Goal: Task Accomplishment & Management: Use online tool/utility

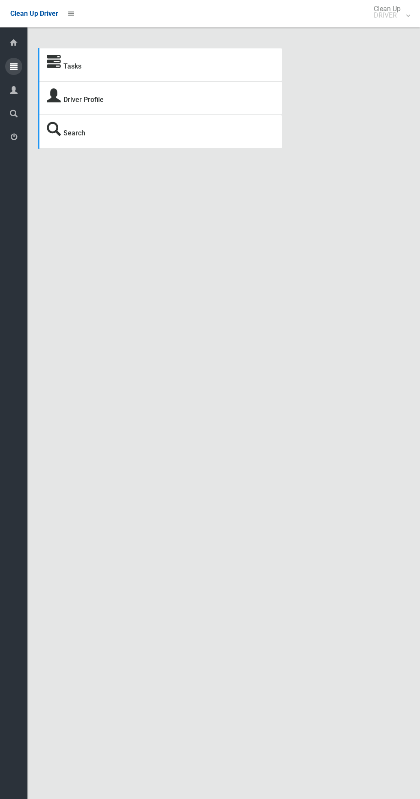
click at [14, 66] on icon at bounding box center [14, 66] width 8 height 17
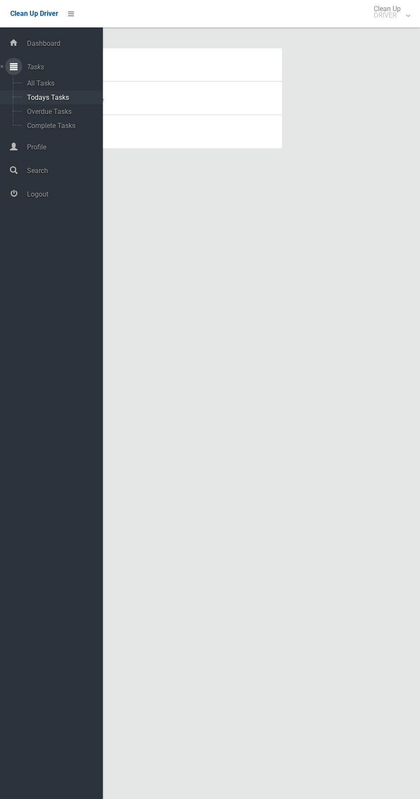
click at [37, 94] on span "Todays Tasks" at bounding box center [59, 97] width 71 height 8
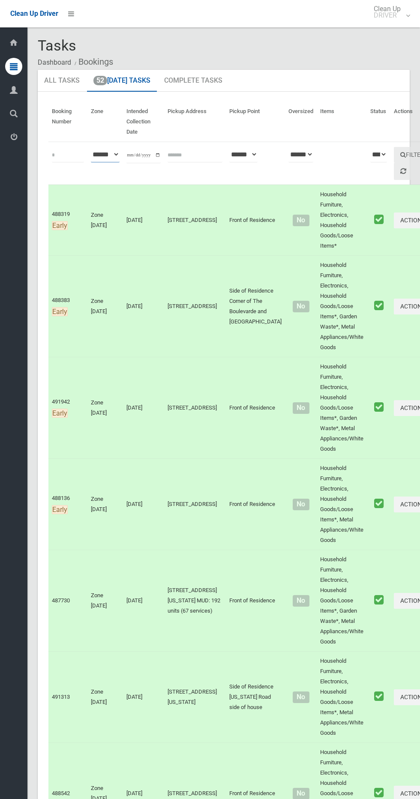
click at [114, 150] on select "**********" at bounding box center [105, 155] width 29 height 16
click at [138, 155] on input "**********" at bounding box center [143, 155] width 34 height 16
type input "**********"
click at [394, 162] on button "Filter" at bounding box center [412, 155] width 37 height 16
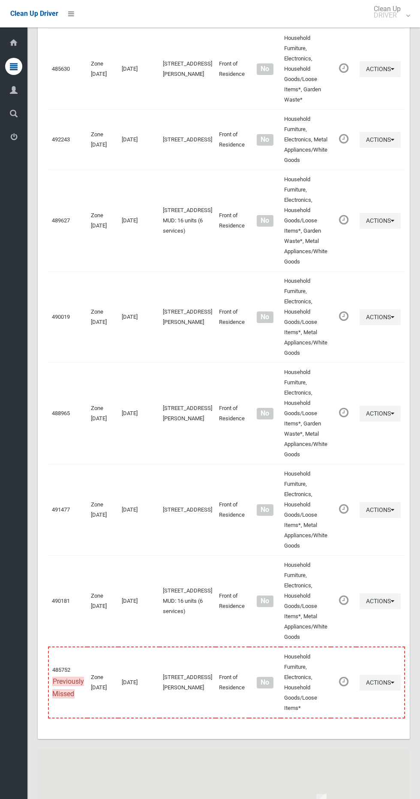
scroll to position [4332, 0]
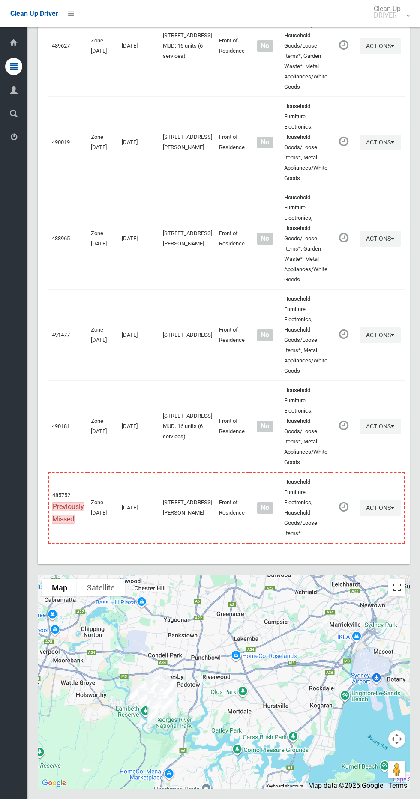
click at [397, 590] on button "Toggle fullscreen view" at bounding box center [396, 587] width 17 height 17
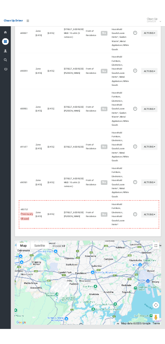
scroll to position [4254, 0]
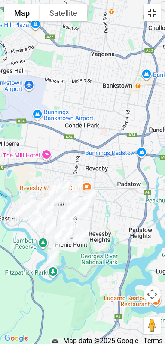
click at [152, 12] on button "Toggle fullscreen view" at bounding box center [151, 12] width 17 height 17
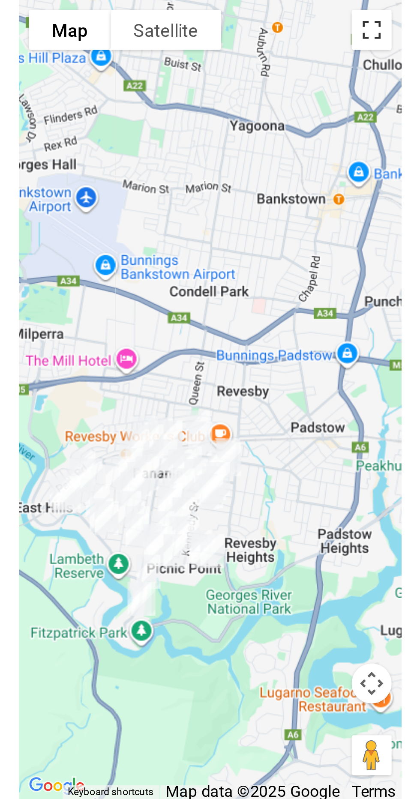
scroll to position [4282, 0]
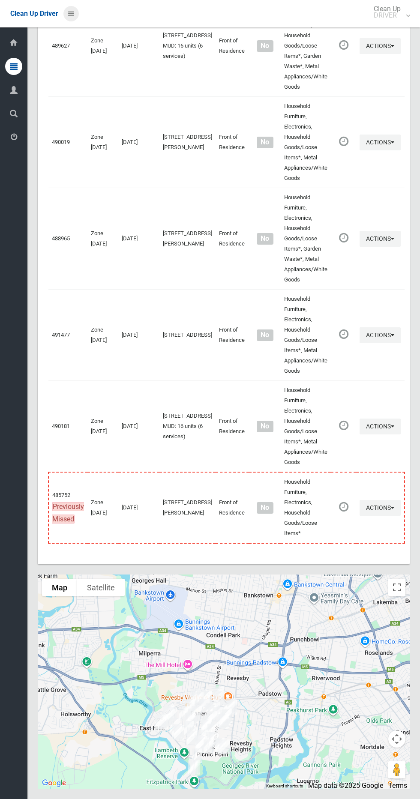
click at [75, 10] on link at bounding box center [70, 13] width 15 height 15
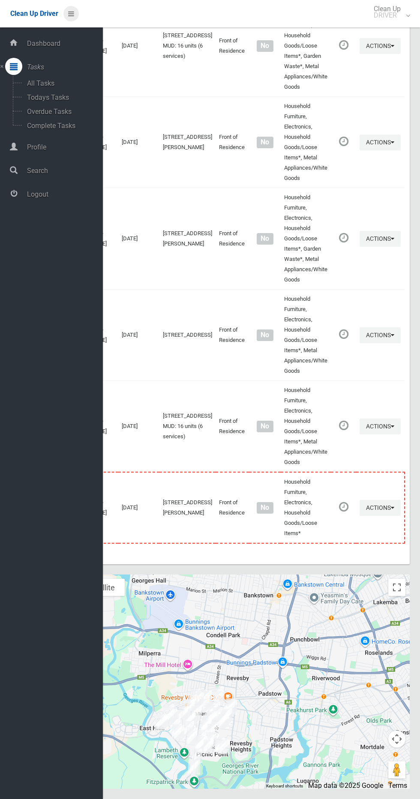
click at [69, 12] on icon at bounding box center [71, 13] width 6 height 15
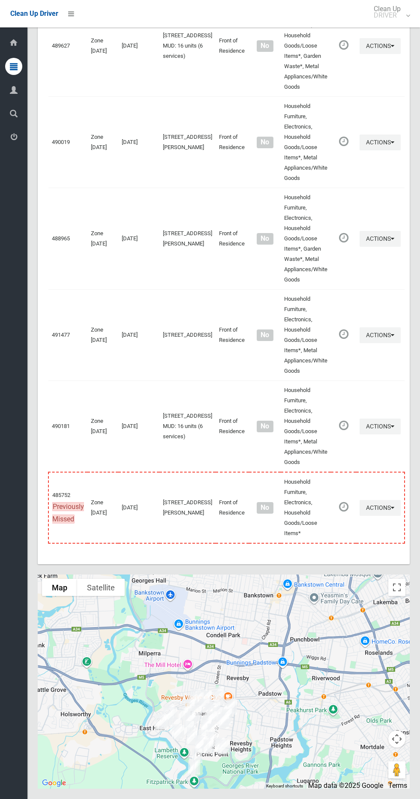
click at [74, 22] on li at bounding box center [68, 13] width 21 height 27
click at [71, 13] on icon at bounding box center [71, 13] width 6 height 15
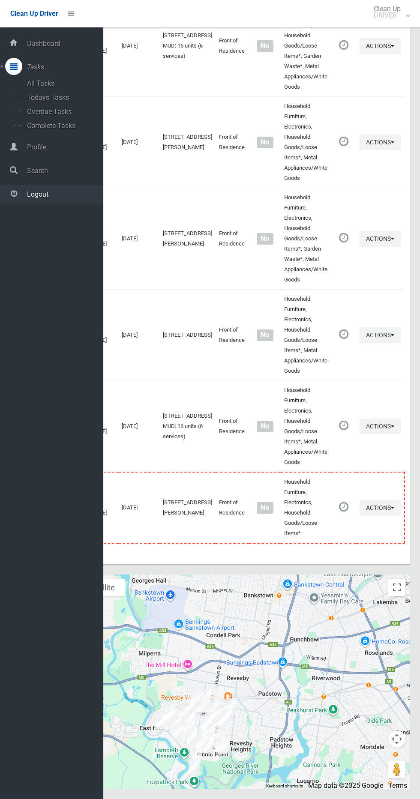
click at [59, 192] on span "Logout" at bounding box center [63, 194] width 78 height 8
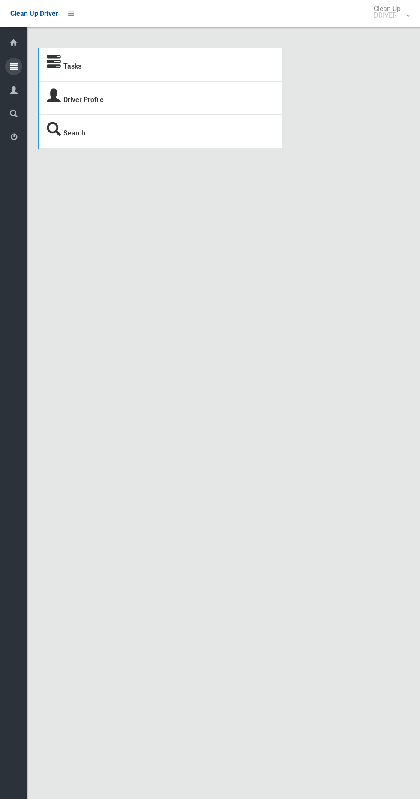
click at [14, 67] on icon at bounding box center [14, 66] width 8 height 17
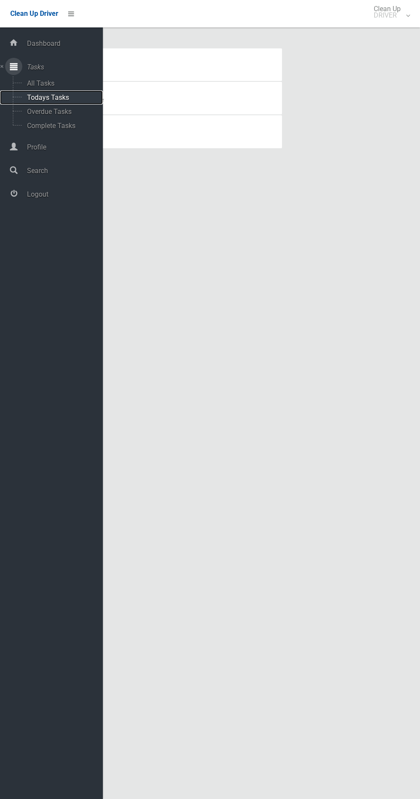
click at [53, 96] on span "Todays Tasks" at bounding box center [59, 97] width 71 height 8
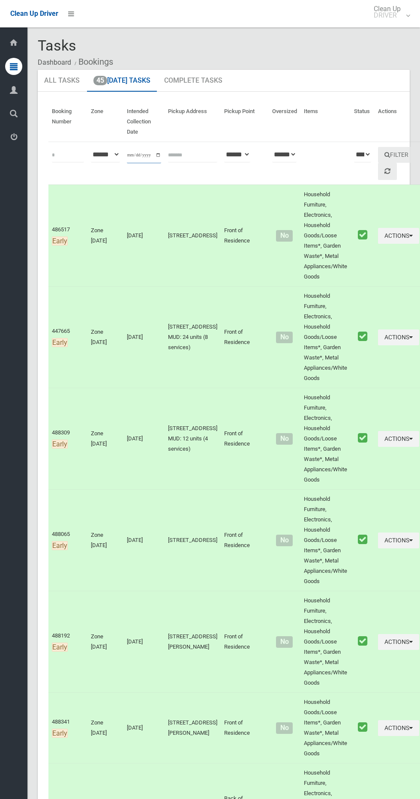
click at [138, 154] on input "**********" at bounding box center [144, 155] width 34 height 16
type input "**********"
click at [378, 152] on button "Filter" at bounding box center [396, 155] width 37 height 16
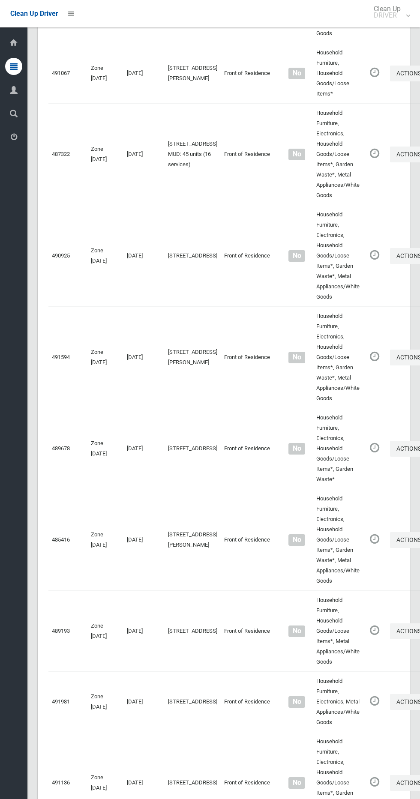
scroll to position [4927, 0]
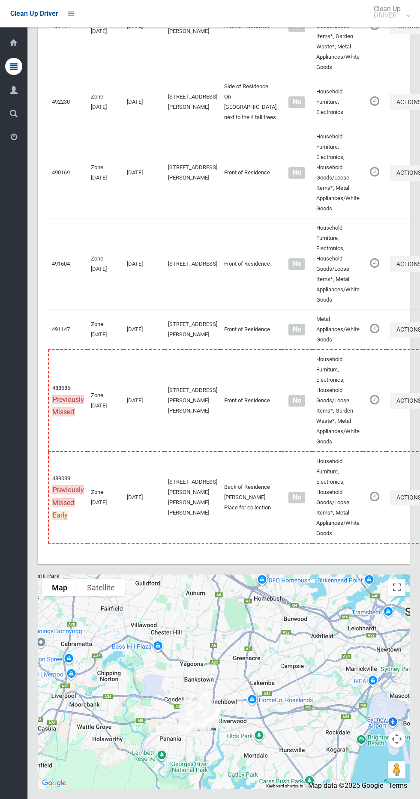
click at [398, 578] on div at bounding box center [224, 682] width 372 height 214
click at [397, 578] on div at bounding box center [224, 682] width 372 height 214
click at [396, 589] on button "Toggle fullscreen view" at bounding box center [396, 587] width 17 height 17
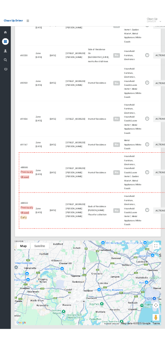
scroll to position [4850, 0]
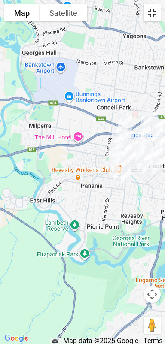
click at [152, 15] on button "Toggle fullscreen view" at bounding box center [151, 12] width 17 height 17
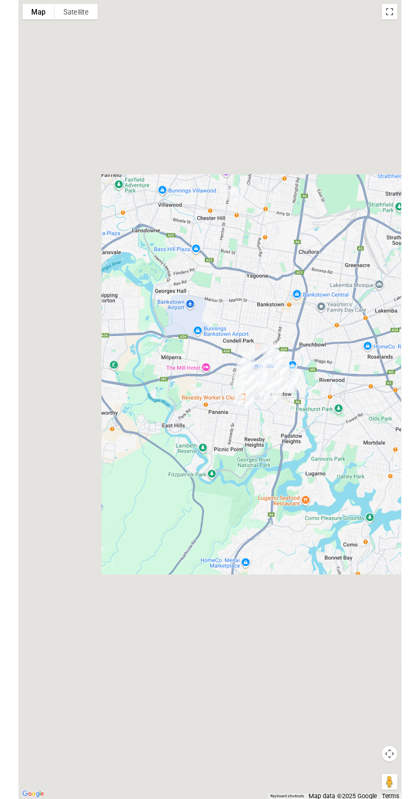
scroll to position [4888, 0]
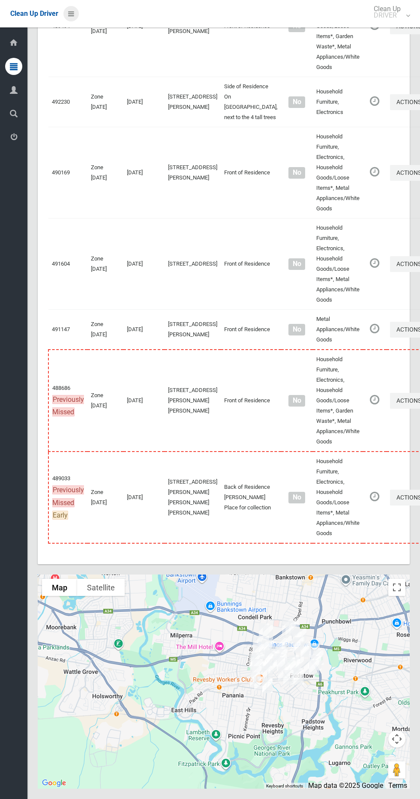
click at [71, 13] on icon at bounding box center [71, 13] width 6 height 15
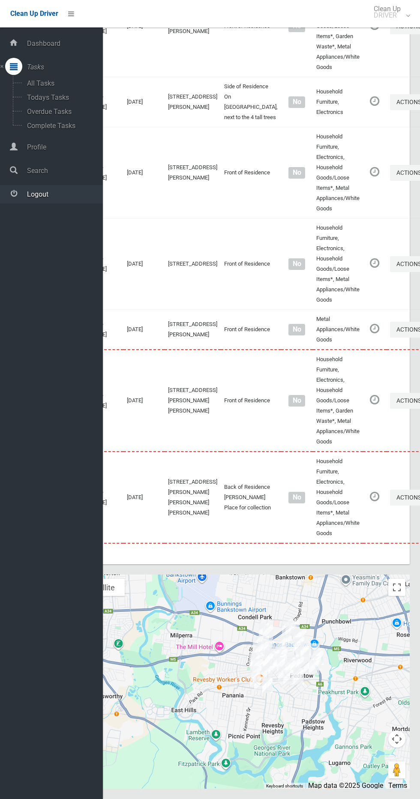
click at [63, 198] on span "Logout" at bounding box center [63, 194] width 78 height 8
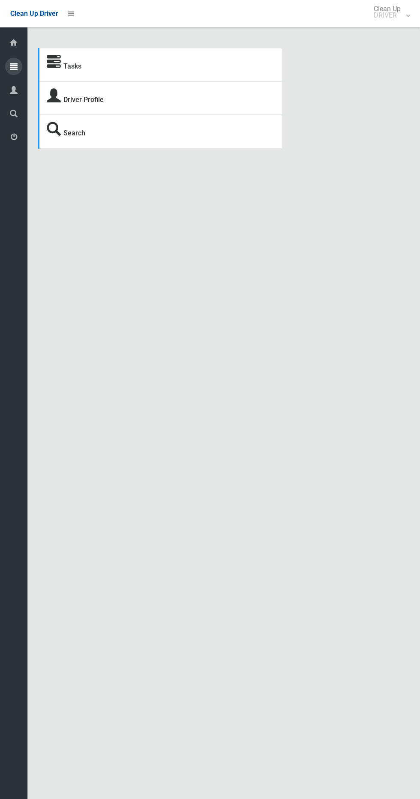
click at [14, 66] on icon at bounding box center [14, 66] width 8 height 17
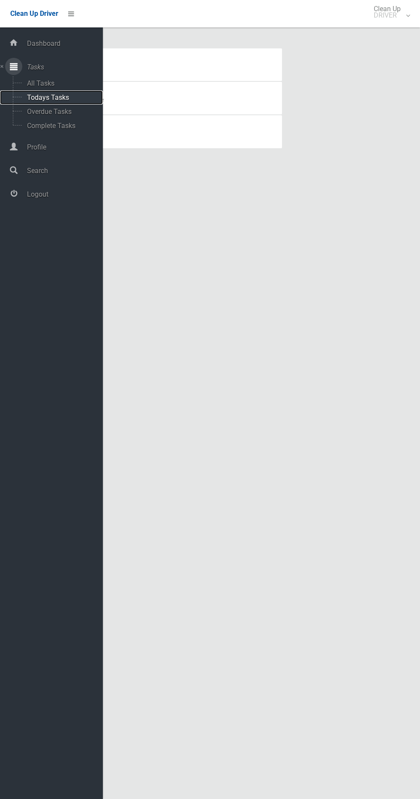
click at [65, 97] on span "Todays Tasks" at bounding box center [59, 97] width 71 height 8
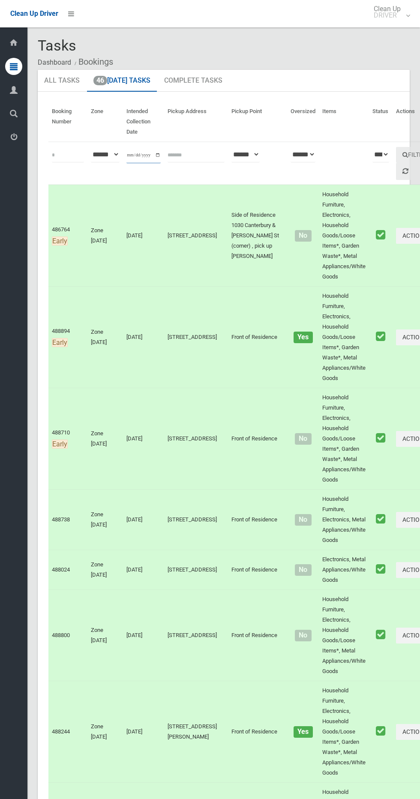
click at [137, 158] on input "**********" at bounding box center [143, 155] width 34 height 16
type input "**********"
click at [396, 155] on button "Filter" at bounding box center [414, 155] width 37 height 16
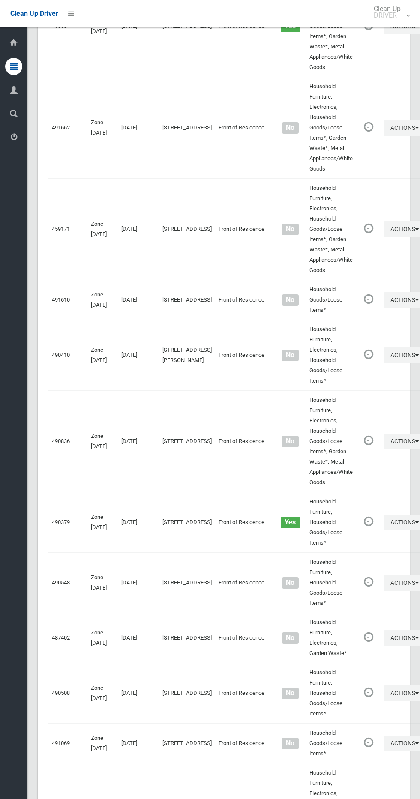
scroll to position [4947, 0]
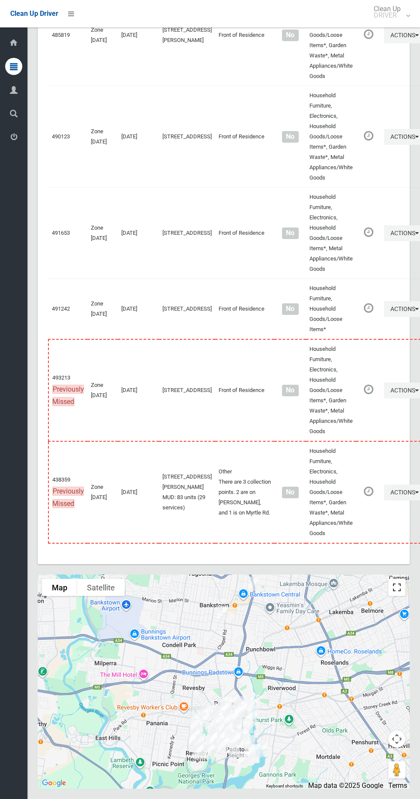
click at [396, 595] on button "Toggle fullscreen view" at bounding box center [396, 587] width 17 height 17
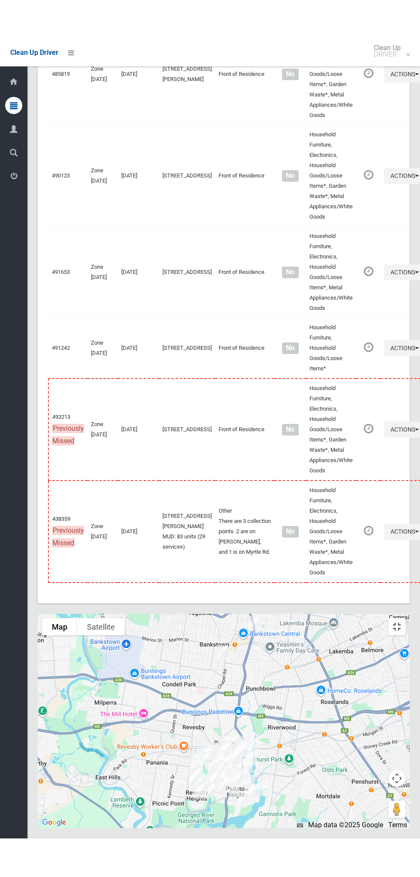
scroll to position [4869, 0]
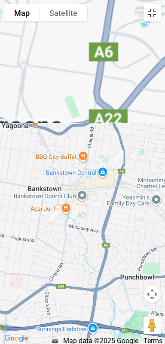
click at [152, 9] on button "Toggle fullscreen view" at bounding box center [151, 12] width 17 height 17
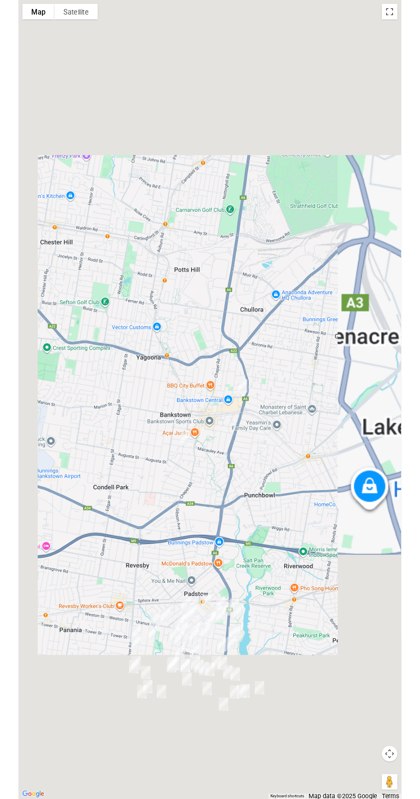
scroll to position [4902, 0]
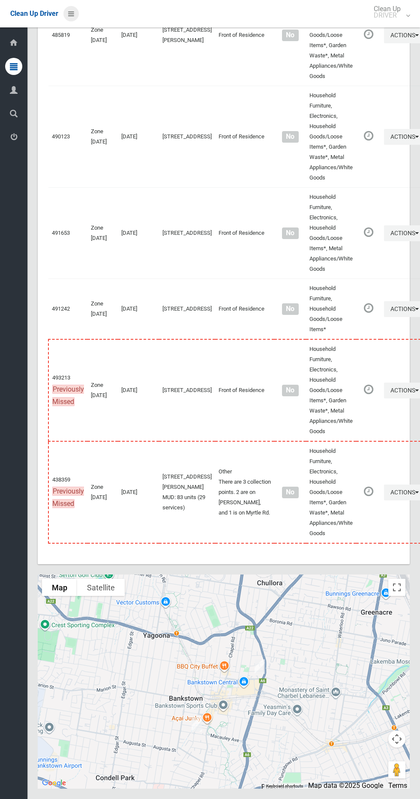
click at [74, 13] on link at bounding box center [70, 13] width 15 height 15
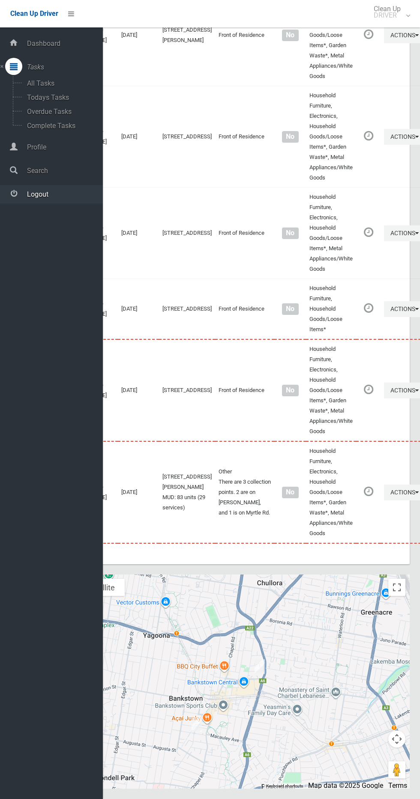
click at [68, 194] on span "Logout" at bounding box center [63, 194] width 78 height 8
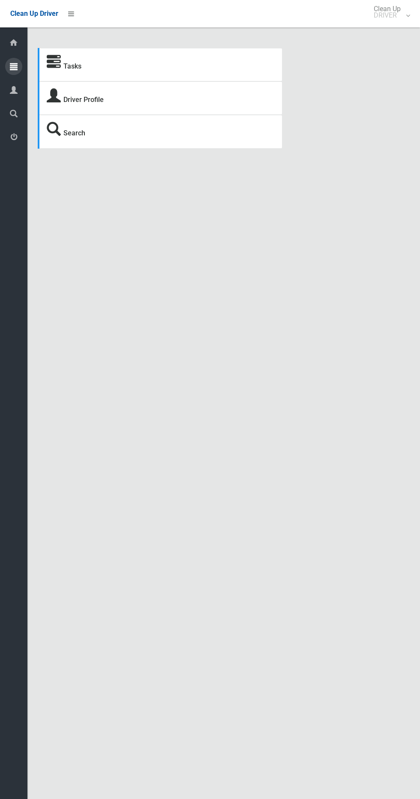
click at [14, 66] on icon at bounding box center [14, 66] width 8 height 17
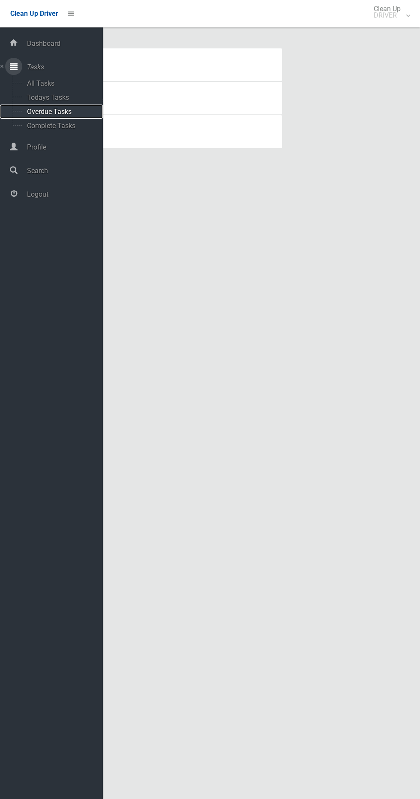
click at [70, 112] on span "Overdue Tasks" at bounding box center [59, 112] width 71 height 8
click at [70, 98] on span "Todays Tasks" at bounding box center [59, 97] width 71 height 8
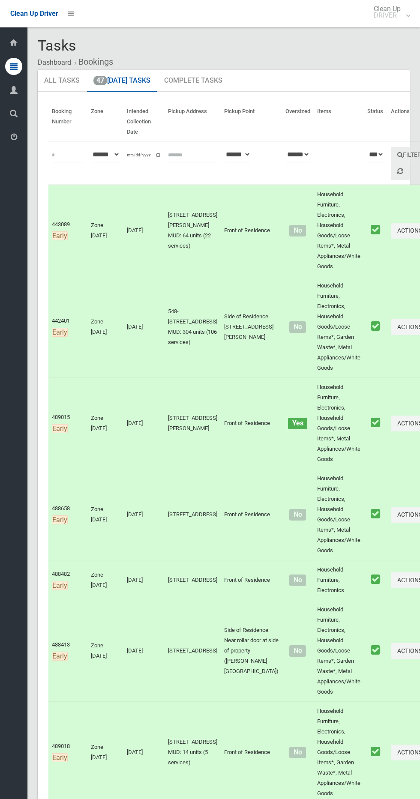
click at [140, 155] on input "**********" at bounding box center [144, 155] width 34 height 16
type input "**********"
click at [391, 156] on button "Filter" at bounding box center [409, 155] width 37 height 16
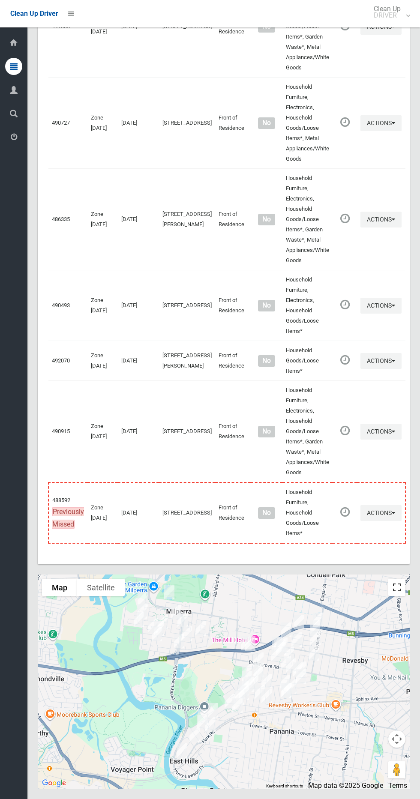
click at [399, 583] on button "Toggle fullscreen view" at bounding box center [396, 587] width 17 height 17
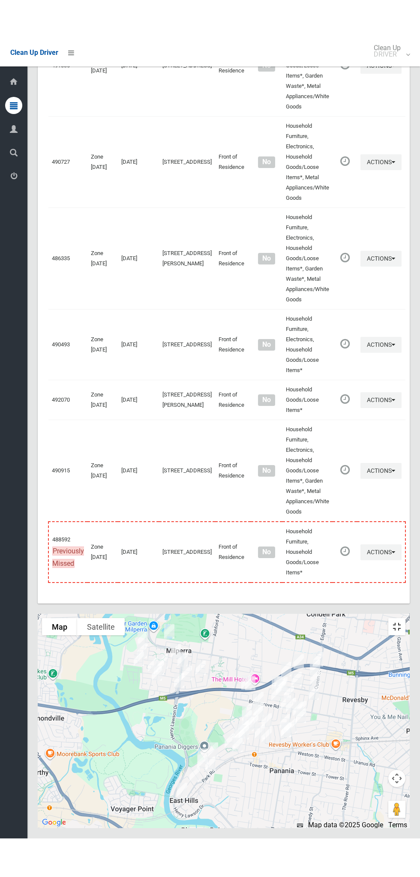
scroll to position [4297, 0]
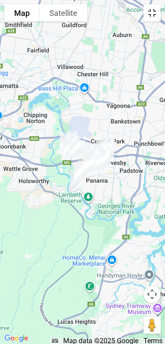
click at [148, 13] on button "Toggle fullscreen view" at bounding box center [151, 12] width 17 height 17
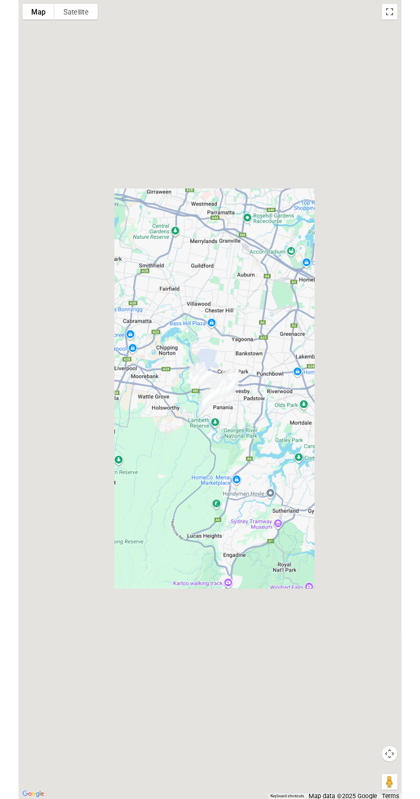
scroll to position [4330, 0]
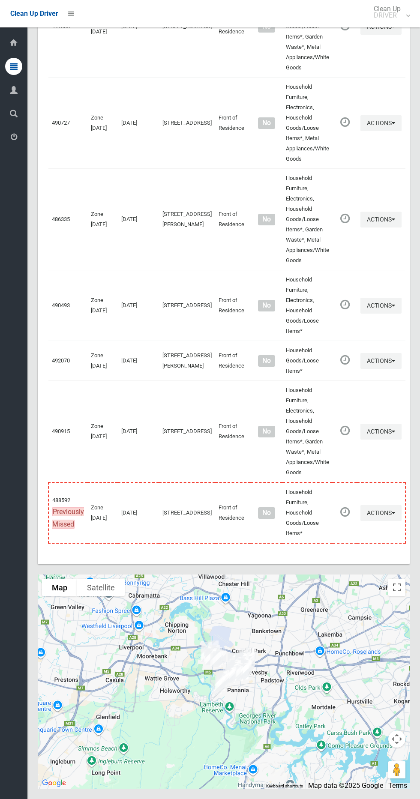
click at [77, 18] on li at bounding box center [68, 13] width 21 height 27
click at [73, 20] on icon at bounding box center [71, 13] width 6 height 15
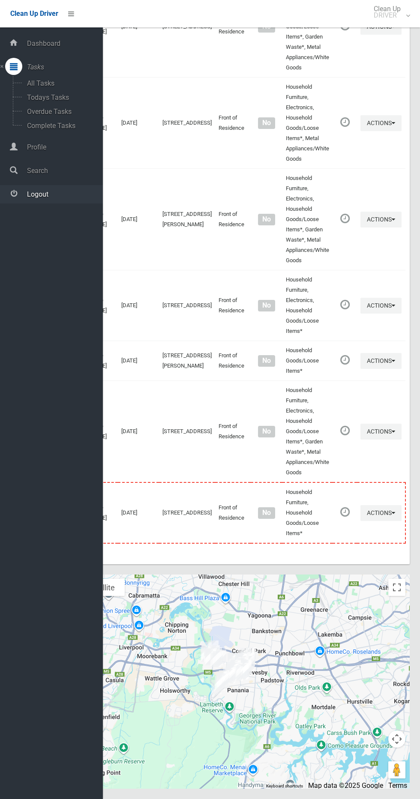
click at [47, 194] on span "Logout" at bounding box center [63, 194] width 78 height 8
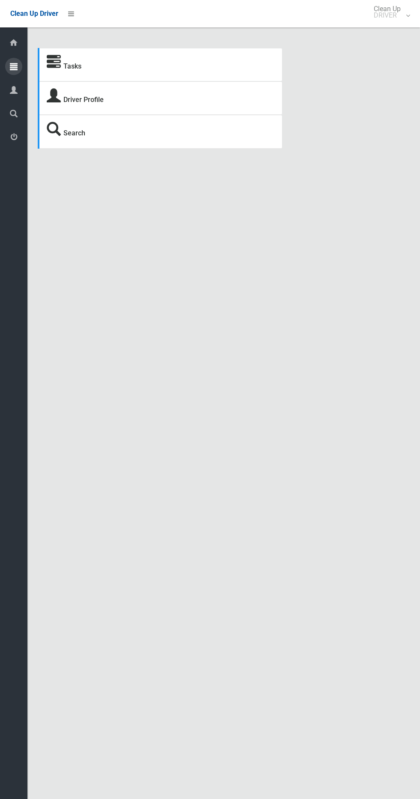
click at [14, 66] on icon at bounding box center [14, 66] width 8 height 17
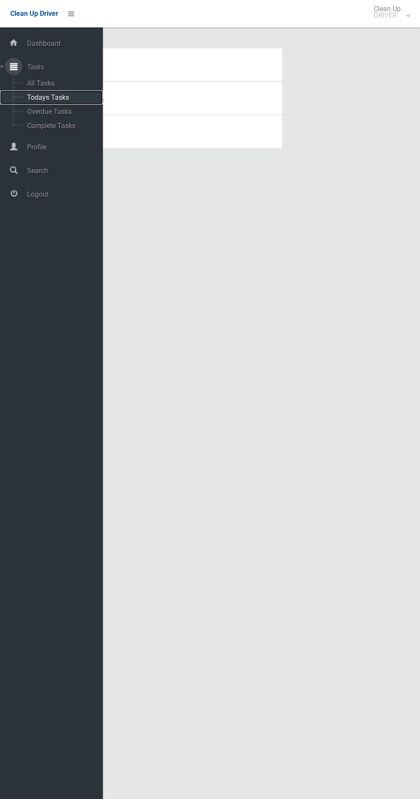
click at [56, 97] on span "Todays Tasks" at bounding box center [59, 97] width 71 height 8
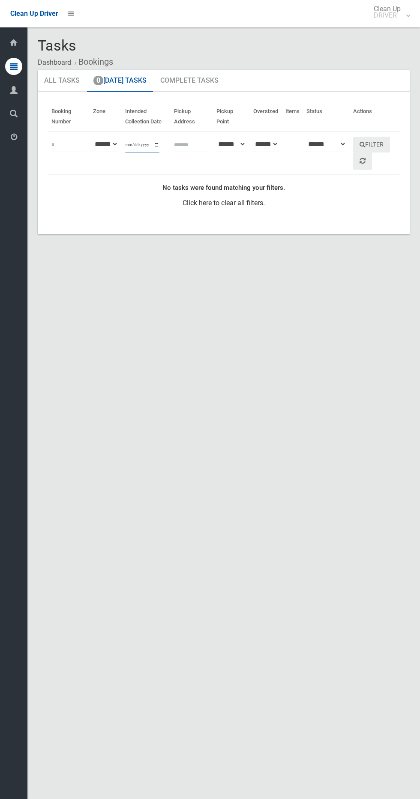
click at [139, 142] on input "**********" at bounding box center [142, 145] width 34 height 16
type input "**********"
click at [375, 145] on button "Filter" at bounding box center [371, 145] width 37 height 16
